Goal: Transaction & Acquisition: Book appointment/travel/reservation

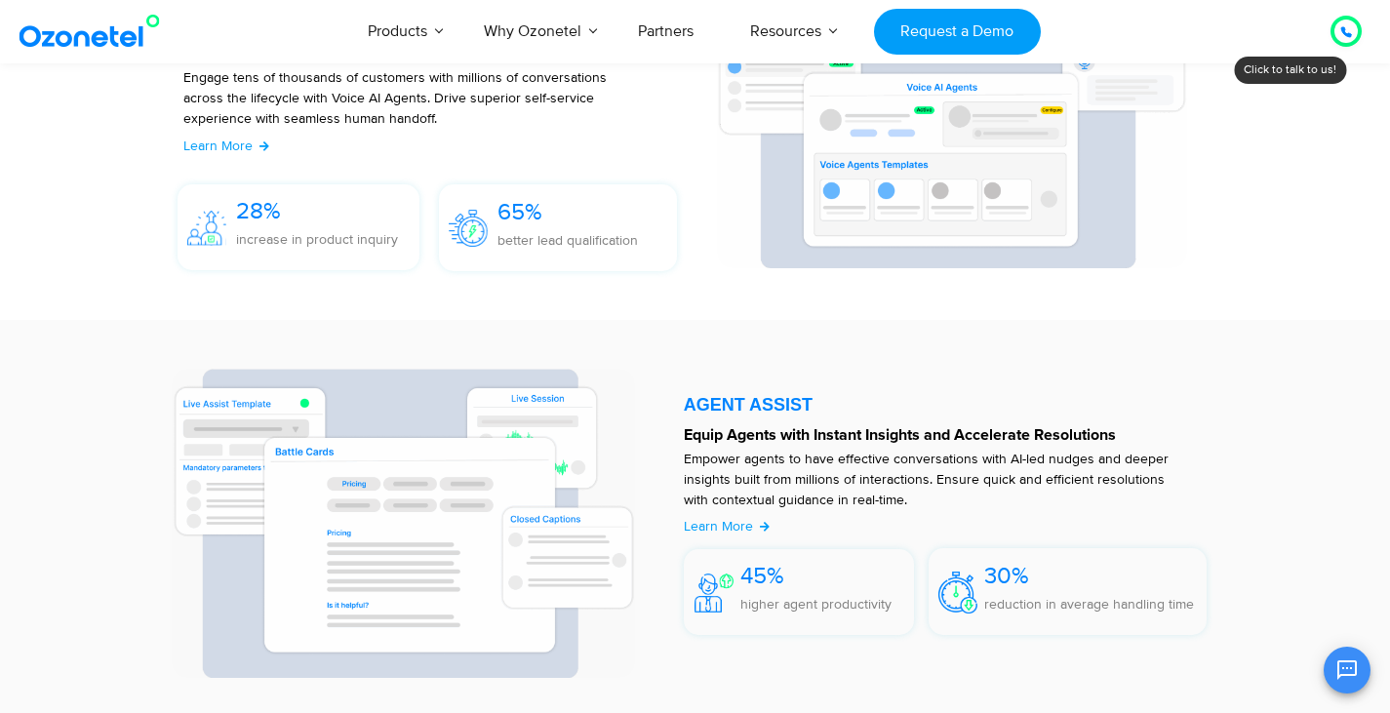
scroll to position [2312, 0]
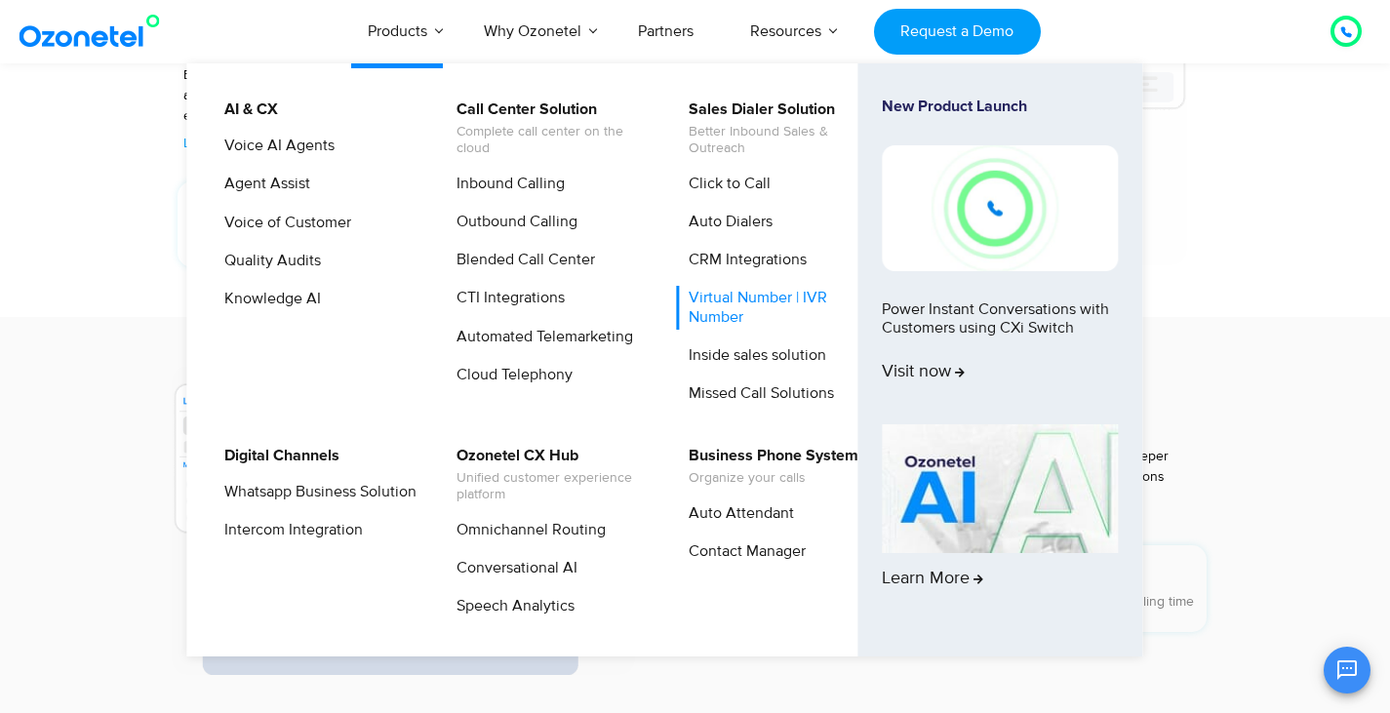
click at [746, 299] on link "Virtual Number | IVR Number" at bounding box center [780, 307] width 208 height 43
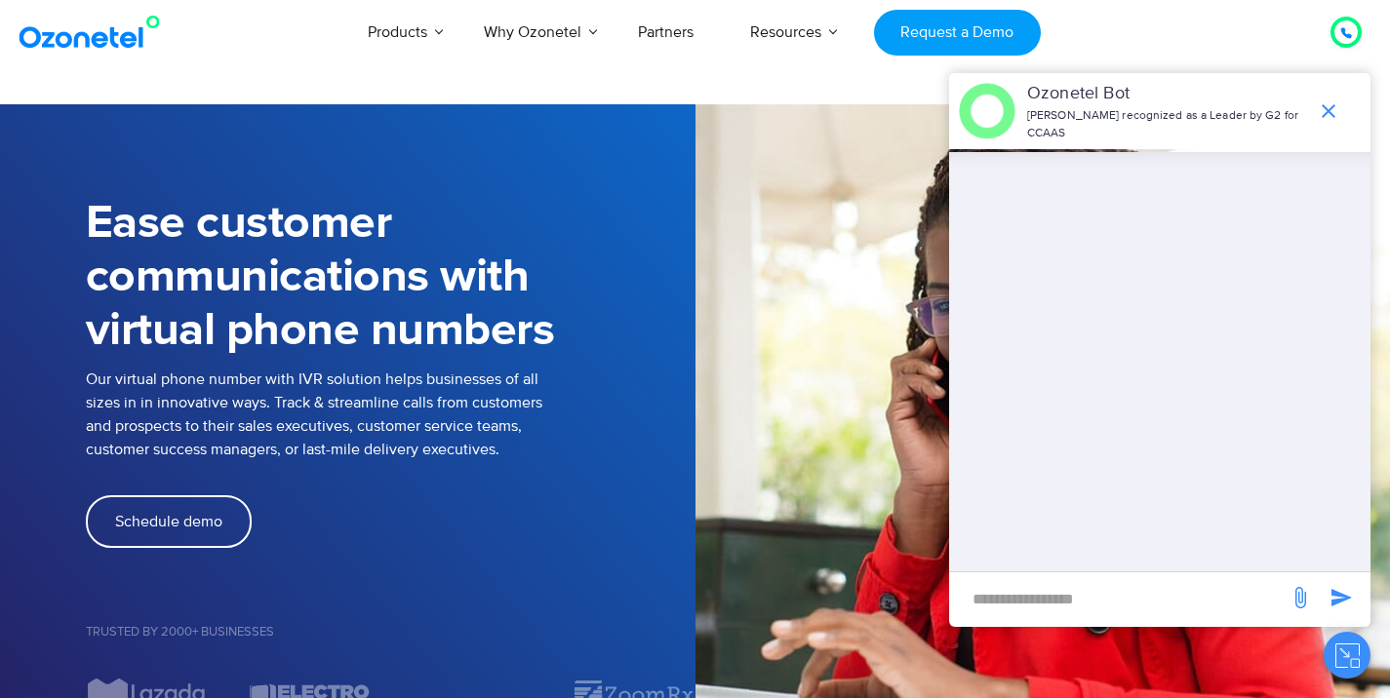
click at [523, 510] on div "Schedule demo" at bounding box center [390, 521] width 609 height 53
